Goal: Task Accomplishment & Management: Use online tool/utility

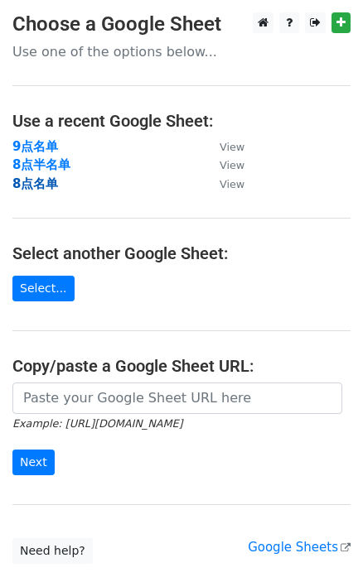
click at [54, 181] on strong "8点名单" at bounding box center [35, 183] width 46 height 15
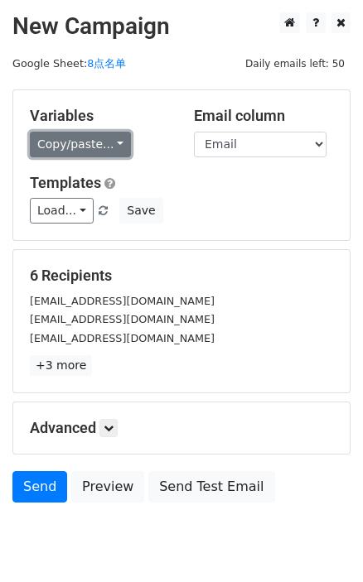
click at [102, 132] on link "Copy/paste..." at bounding box center [80, 145] width 101 height 26
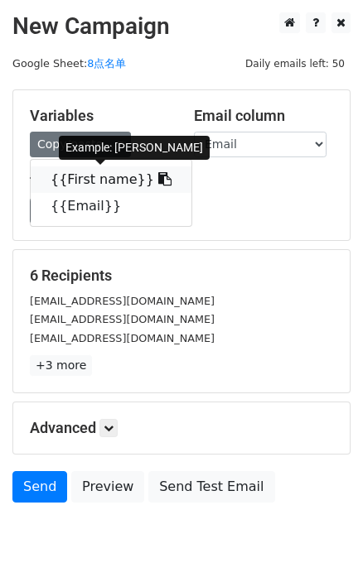
click at [158, 183] on icon at bounding box center [164, 178] width 13 height 13
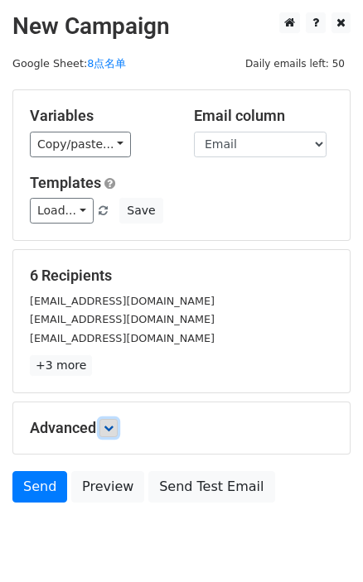
click at [114, 434] on link at bounding box center [108, 428] width 18 height 18
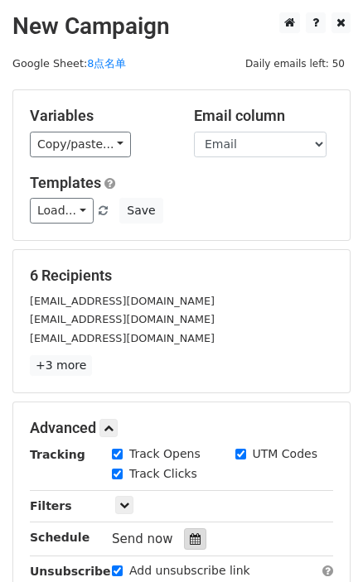
click at [190, 533] on icon at bounding box center [195, 539] width 11 height 12
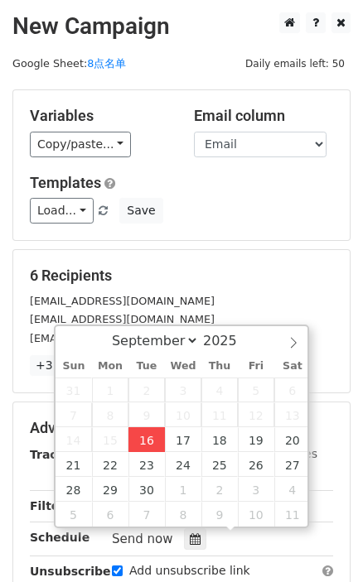
type input "2025-09-16 15:56"
type input "03"
type input "56"
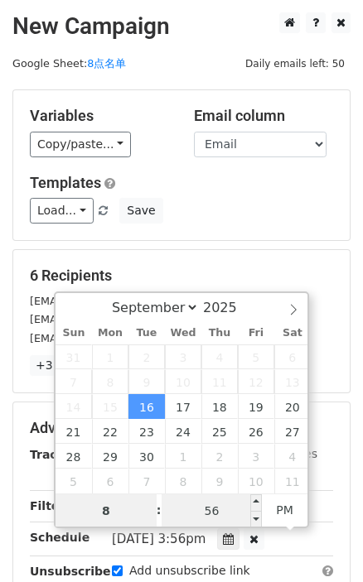
type input "8"
type input "2025-09-16 20:56"
type input "08"
click at [208, 517] on input "56" at bounding box center [211, 510] width 101 height 33
type input "0"
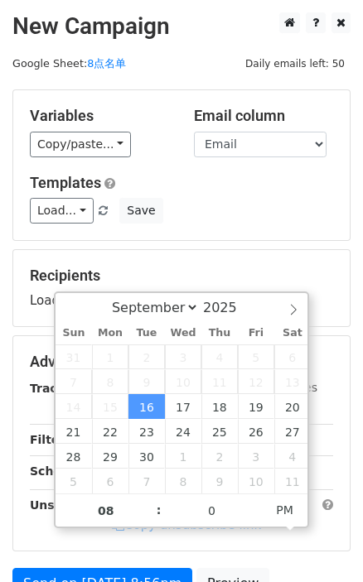
type input "2025-09-16 20:00"
click at [253, 223] on div "Load... No templates saved Save" at bounding box center [181, 211] width 328 height 26
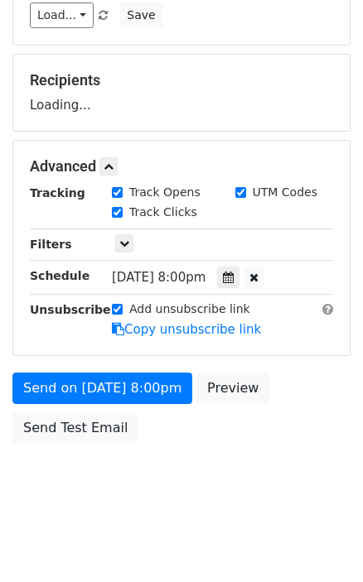
scroll to position [196, 0]
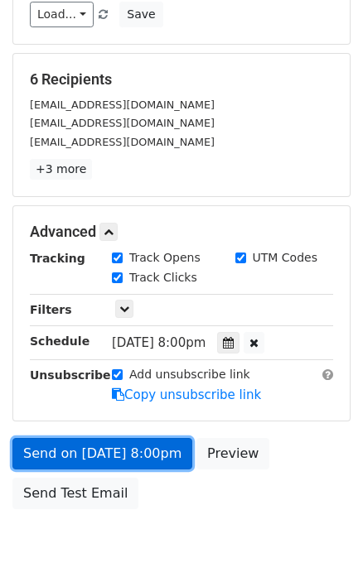
click at [149, 455] on link "Send on Sep 16 at 8:00pm" at bounding box center [102, 453] width 180 height 31
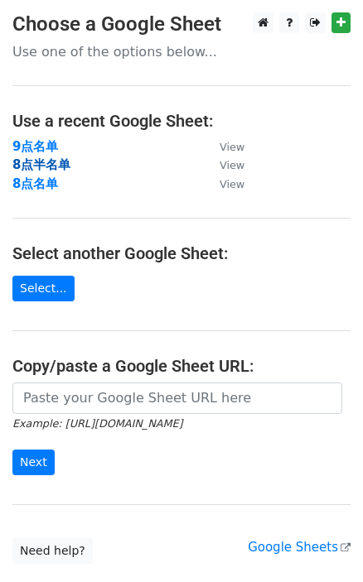
click at [31, 168] on strong "8点半名单" at bounding box center [41, 164] width 58 height 15
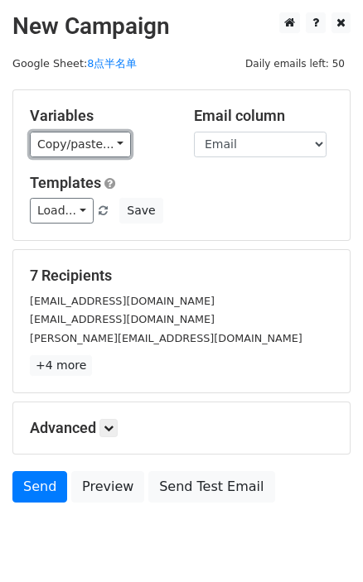
drag, startPoint x: 105, startPoint y: 144, endPoint x: 143, endPoint y: 166, distance: 44.2
click at [105, 144] on link "Copy/paste..." at bounding box center [80, 145] width 101 height 26
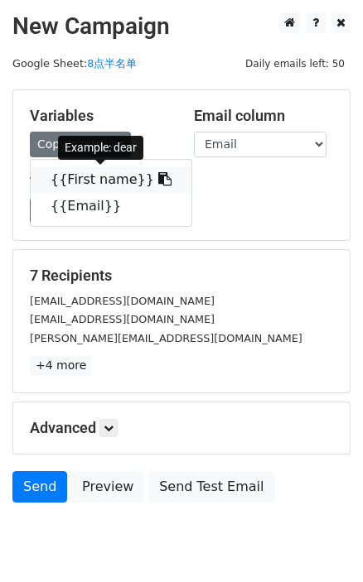
click at [158, 181] on icon at bounding box center [164, 178] width 13 height 13
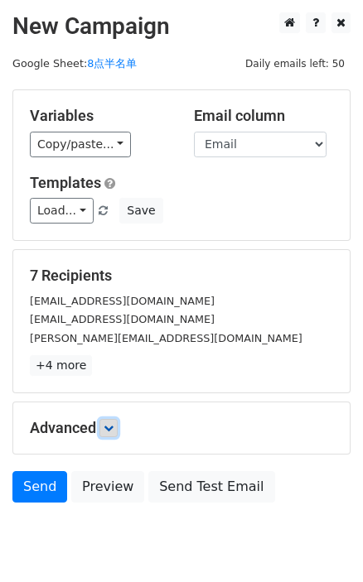
click at [117, 425] on link at bounding box center [108, 428] width 18 height 18
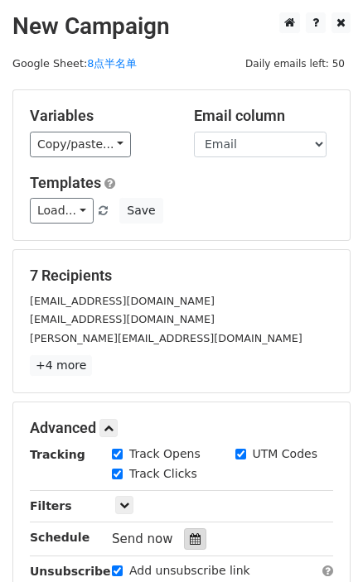
click at [193, 538] on icon at bounding box center [195, 539] width 11 height 12
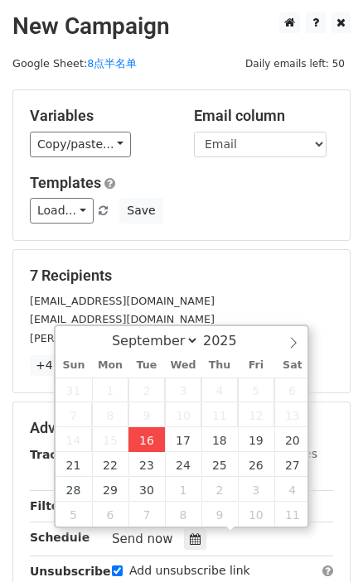
type input "2025-09-16 15:57"
type input "03"
type input "57"
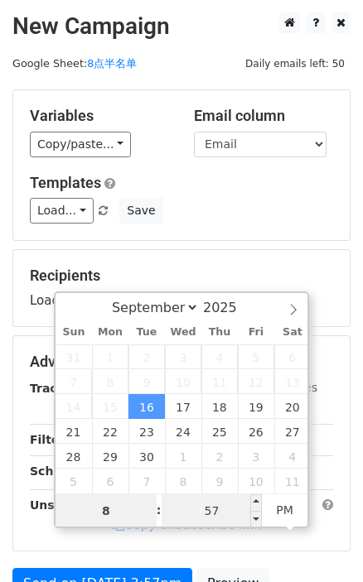
type input "8"
type input "2025-09-16 20:57"
type input "08"
click at [237, 508] on input "57" at bounding box center [211, 510] width 101 height 33
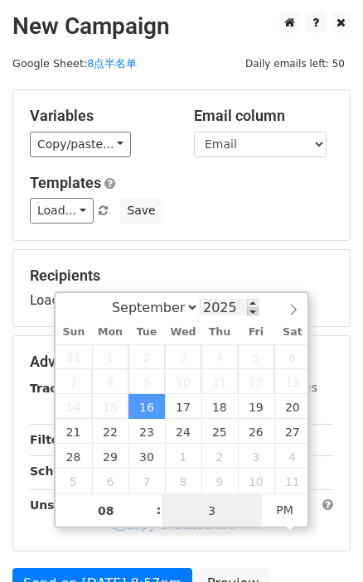
type input "30"
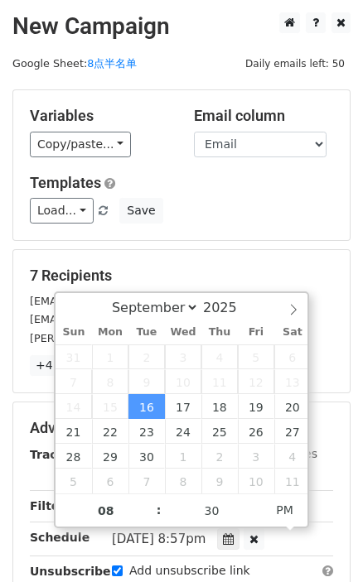
type input "2025-09-16 20:30"
click at [258, 250] on div "7 Recipients ryanmac.lfl@gmail.com whatishopped@gmail.com kim@sweetmotherly.com…" at bounding box center [181, 321] width 336 height 142
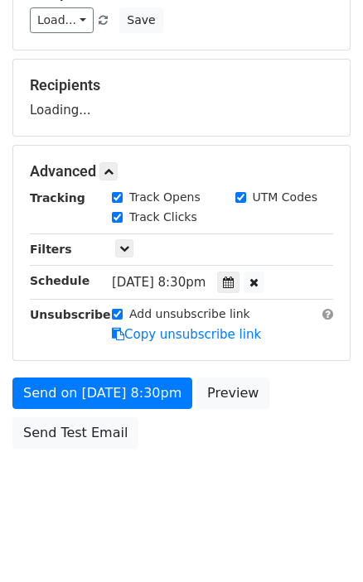
scroll to position [196, 0]
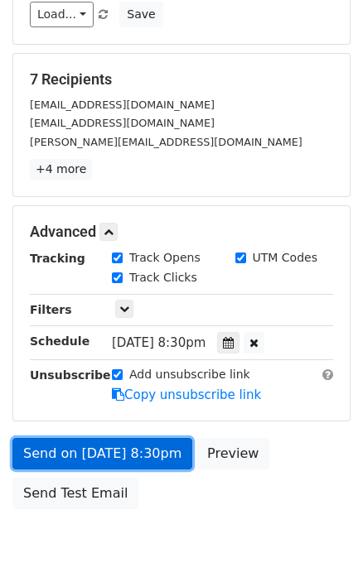
click at [160, 445] on link "Send on Sep 16 at 8:30pm" at bounding box center [102, 453] width 180 height 31
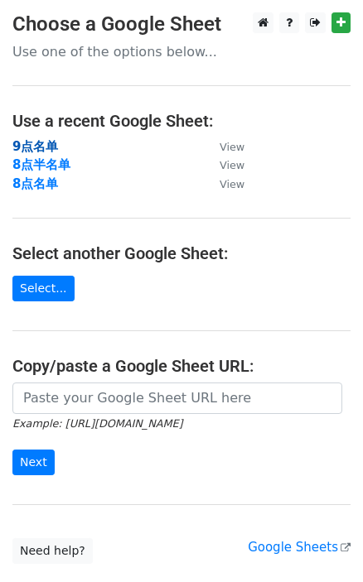
click at [45, 143] on strong "9点名单" at bounding box center [35, 146] width 46 height 15
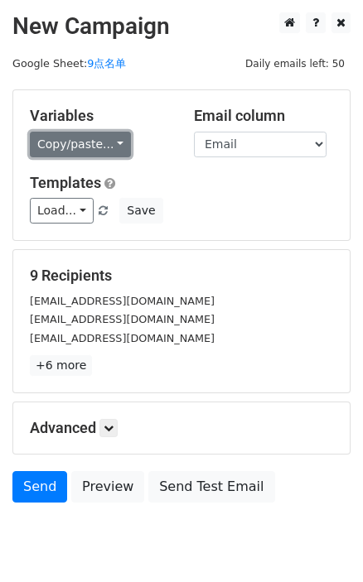
drag, startPoint x: 104, startPoint y: 148, endPoint x: 114, endPoint y: 152, distance: 11.3
click at [104, 148] on link "Copy/paste..." at bounding box center [80, 145] width 101 height 26
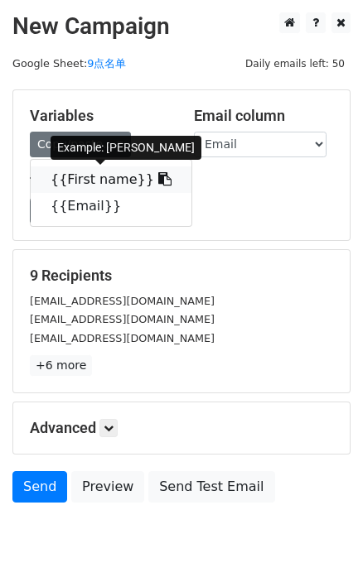
click at [158, 176] on icon at bounding box center [164, 178] width 13 height 13
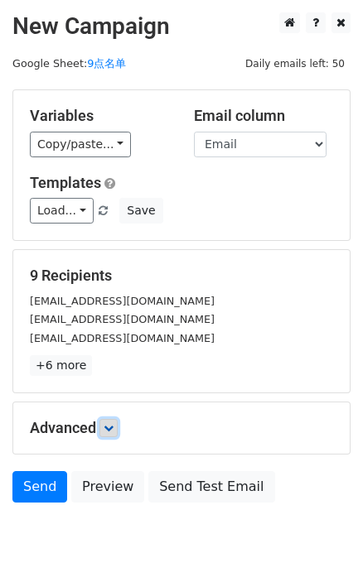
click at [113, 428] on icon at bounding box center [109, 428] width 10 height 10
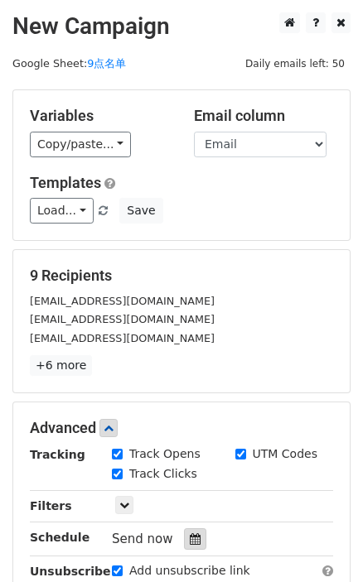
click at [191, 538] on icon at bounding box center [195, 539] width 11 height 12
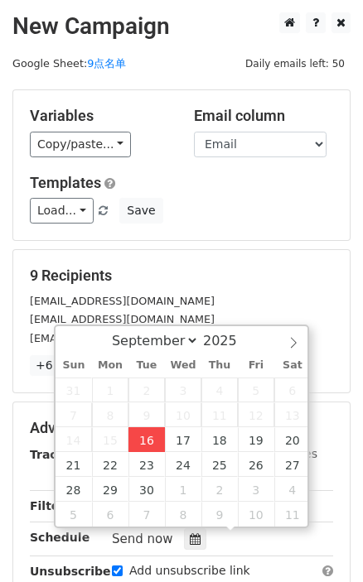
type input "[DATE] 15:58"
type input "03"
type input "58"
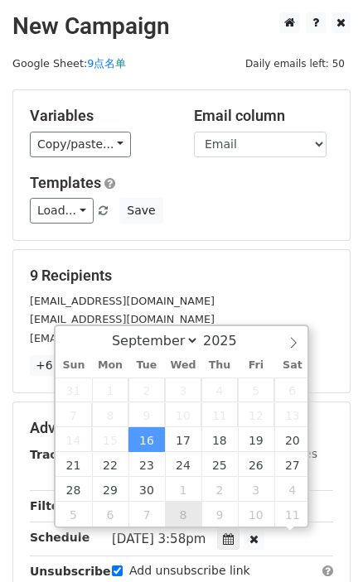
drag, startPoint x: 151, startPoint y: 443, endPoint x: 199, endPoint y: 467, distance: 53.7
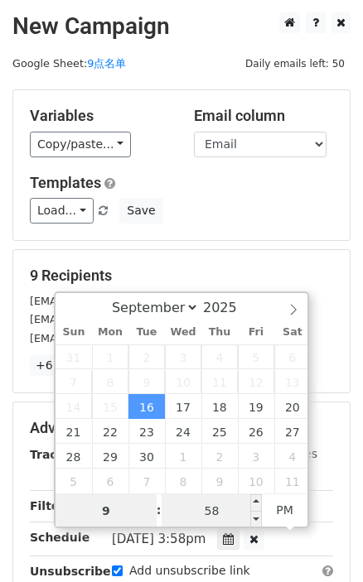
type input "9"
type input "[DATE] 21:58"
type input "09"
click at [214, 515] on input "58" at bounding box center [211, 510] width 101 height 33
type input "0"
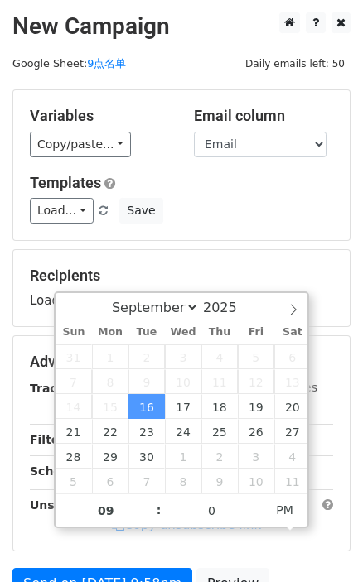
type input "[DATE] 21:00"
click at [279, 252] on div "Recipients Loading..." at bounding box center [181, 288] width 336 height 76
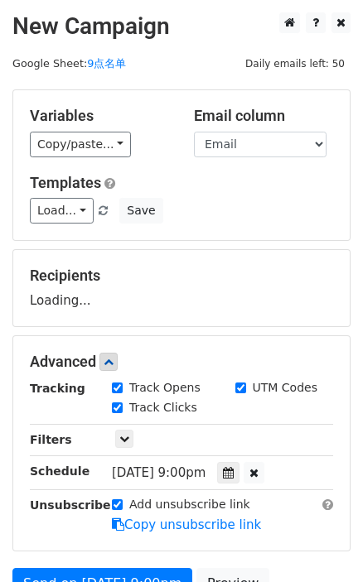
scroll to position [196, 0]
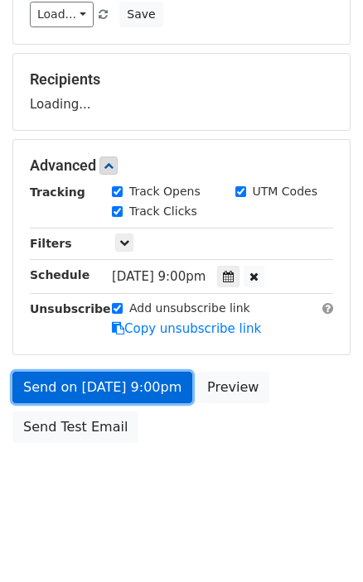
click at [153, 373] on link "Send on [DATE] 9:00pm" at bounding box center [102, 387] width 180 height 31
